Goal: Transaction & Acquisition: Download file/media

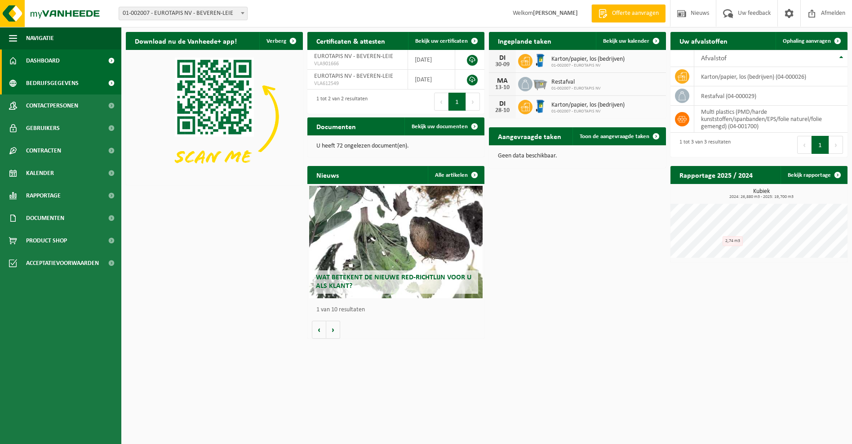
click at [51, 85] on span "Bedrijfsgegevens" at bounding box center [52, 83] width 53 height 22
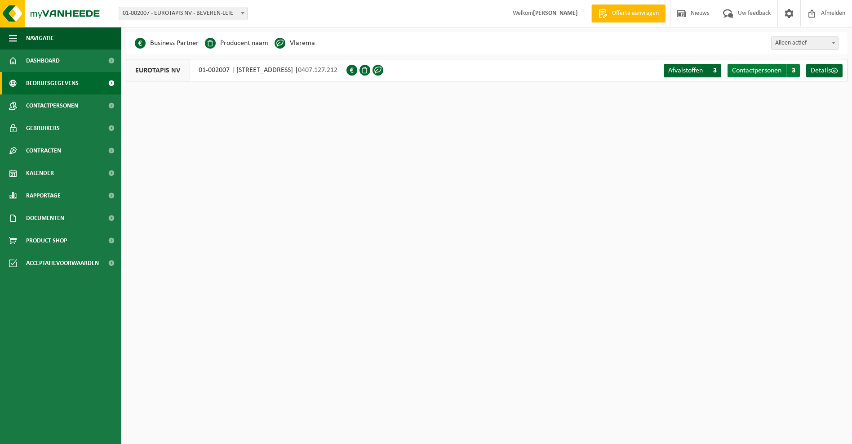
click at [741, 71] on span "Contactpersonen" at bounding box center [756, 70] width 49 height 7
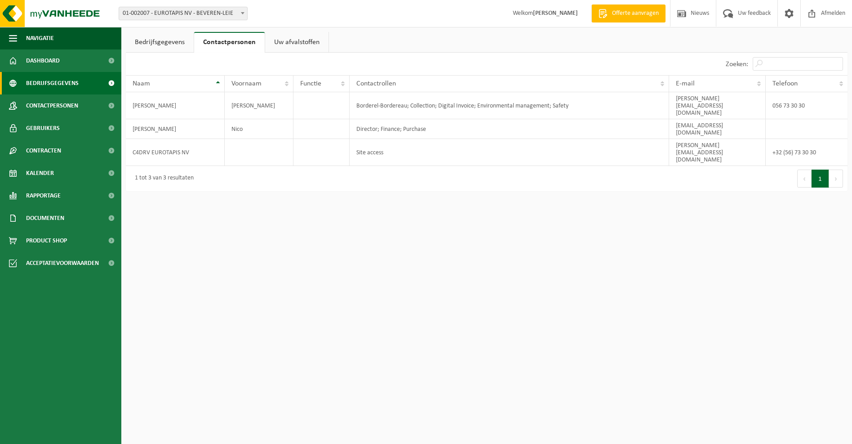
click at [37, 82] on span "Bedrijfsgegevens" at bounding box center [52, 83] width 53 height 22
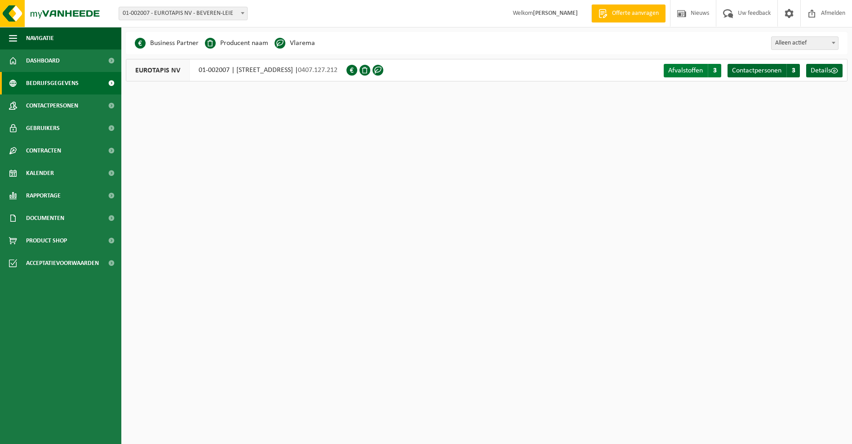
click at [695, 76] on link "Afvalstoffen A 3" at bounding box center [693, 70] width 58 height 13
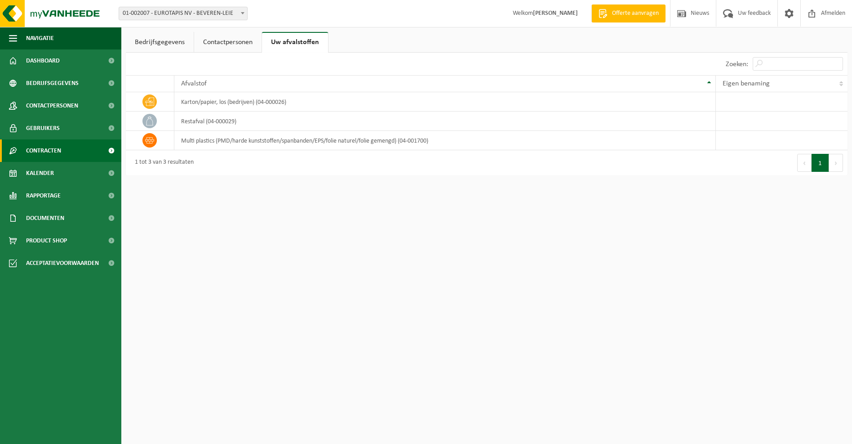
click at [40, 146] on span "Contracten" at bounding box center [43, 150] width 35 height 22
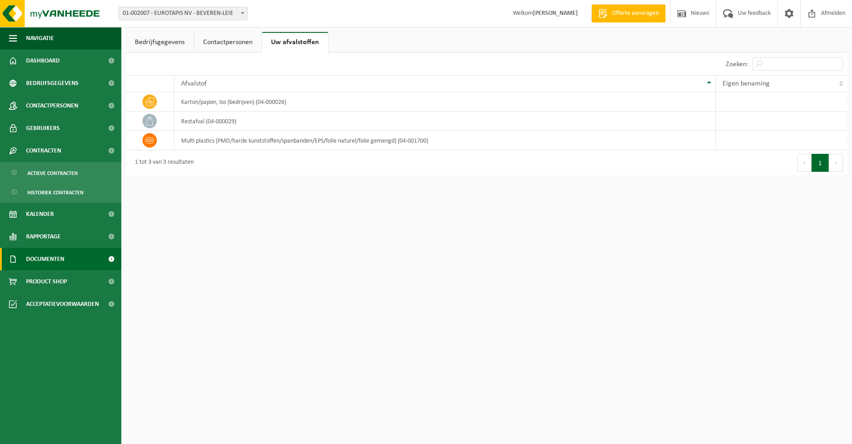
click at [64, 258] on span "Documenten" at bounding box center [45, 259] width 38 height 22
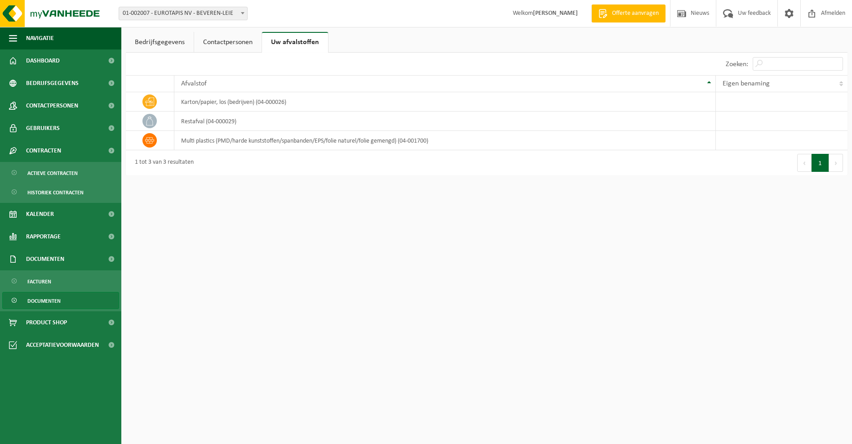
click at [49, 298] on span "Documenten" at bounding box center [43, 300] width 33 height 17
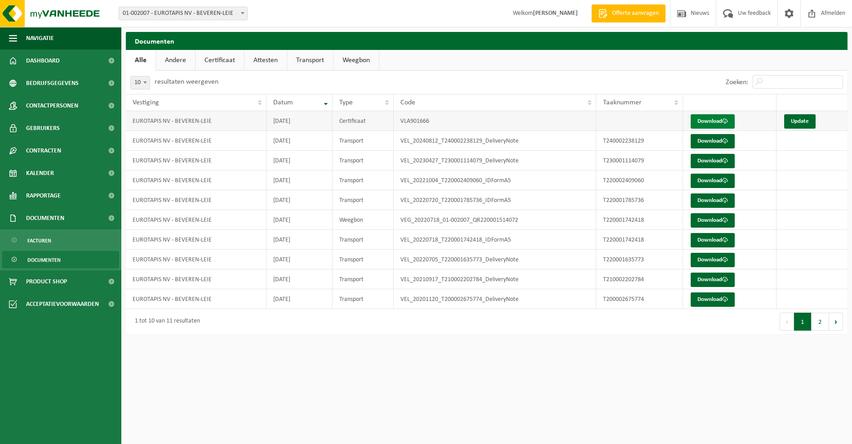
click at [704, 120] on link "Download" at bounding box center [713, 121] width 44 height 14
